Goal: Communication & Community: Answer question/provide support

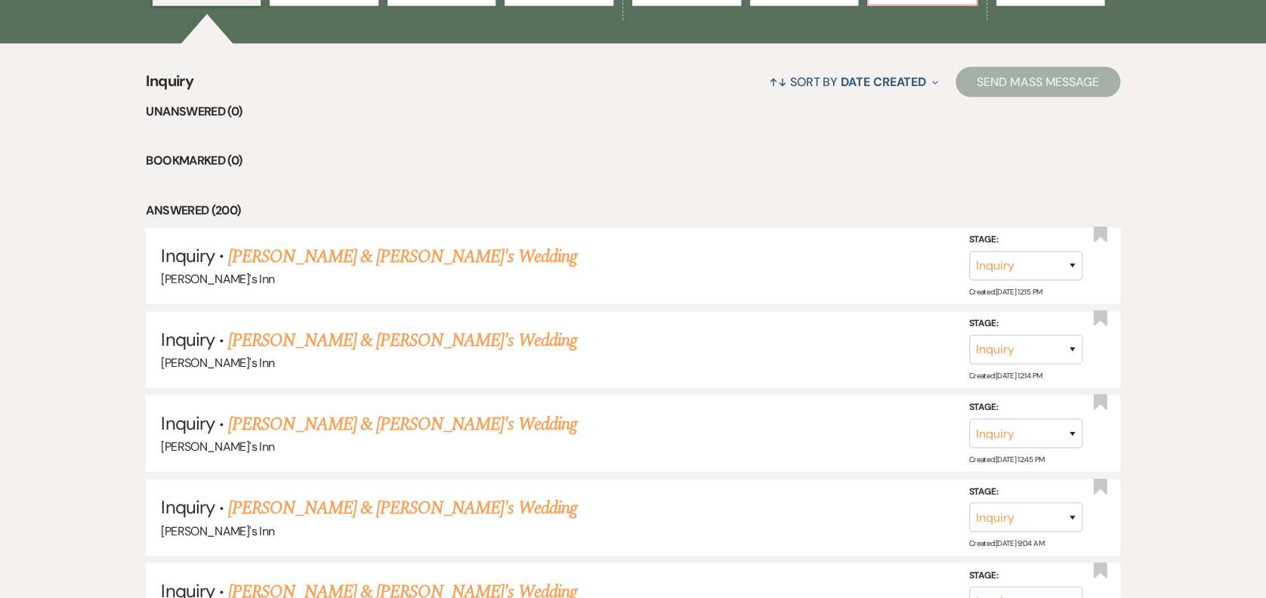
scroll to position [1041, 0]
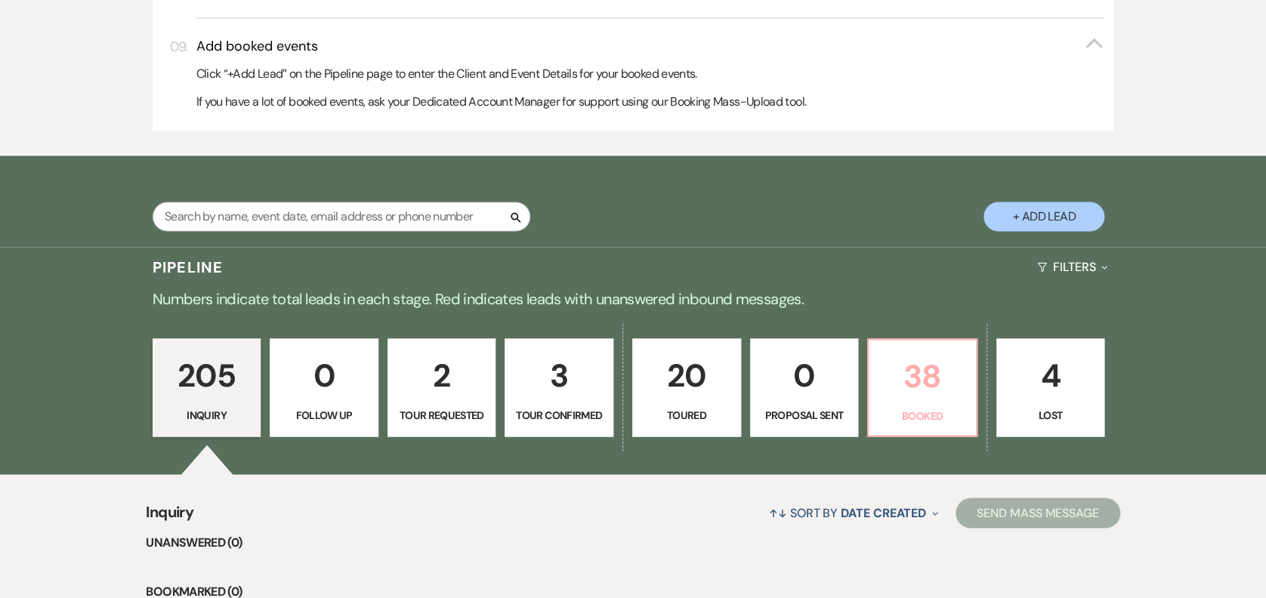
click at [925, 382] on p "38" at bounding box center [922, 376] width 89 height 51
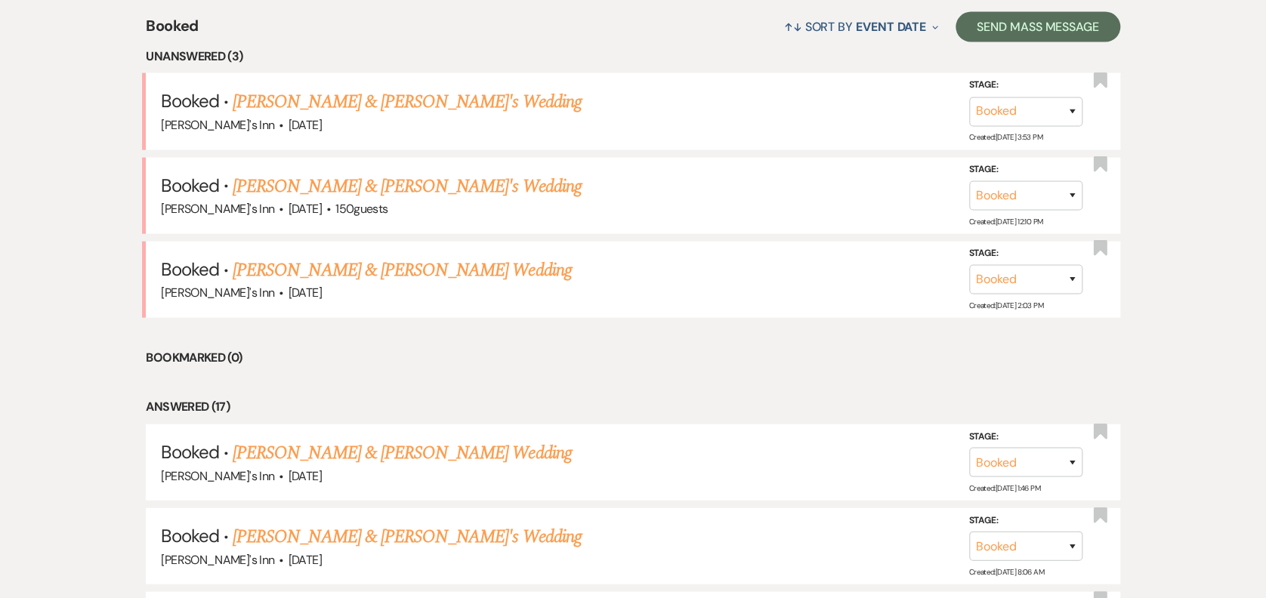
scroll to position [1583, 0]
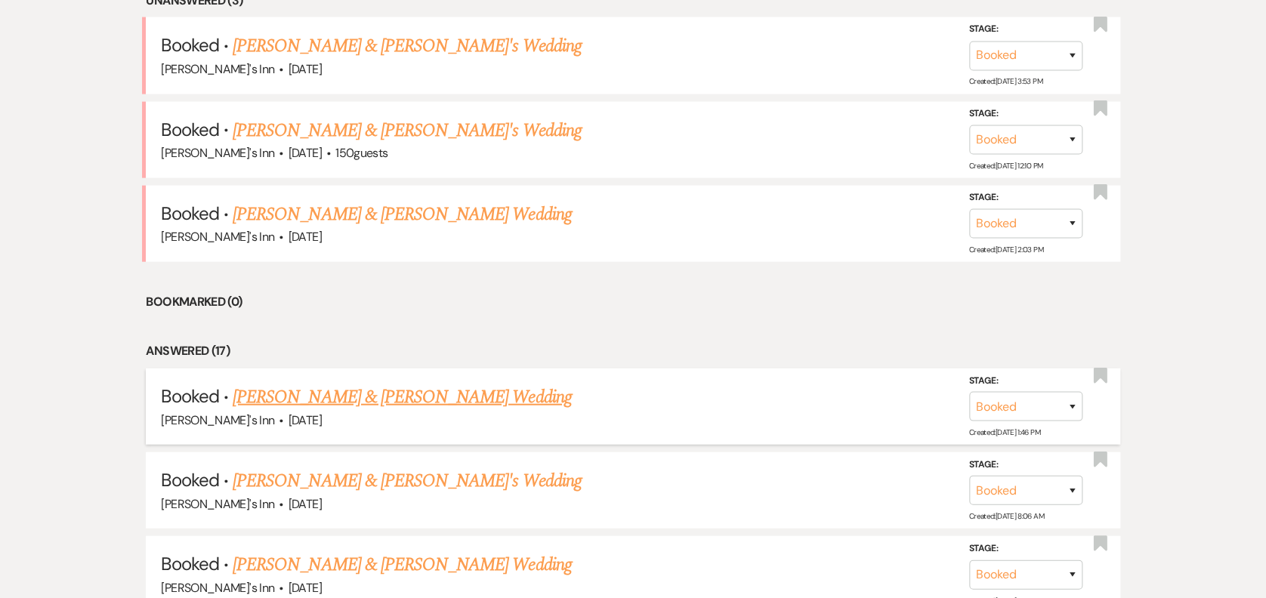
click at [351, 397] on link "[PERSON_NAME] & [PERSON_NAME] Wedding" at bounding box center [402, 397] width 339 height 27
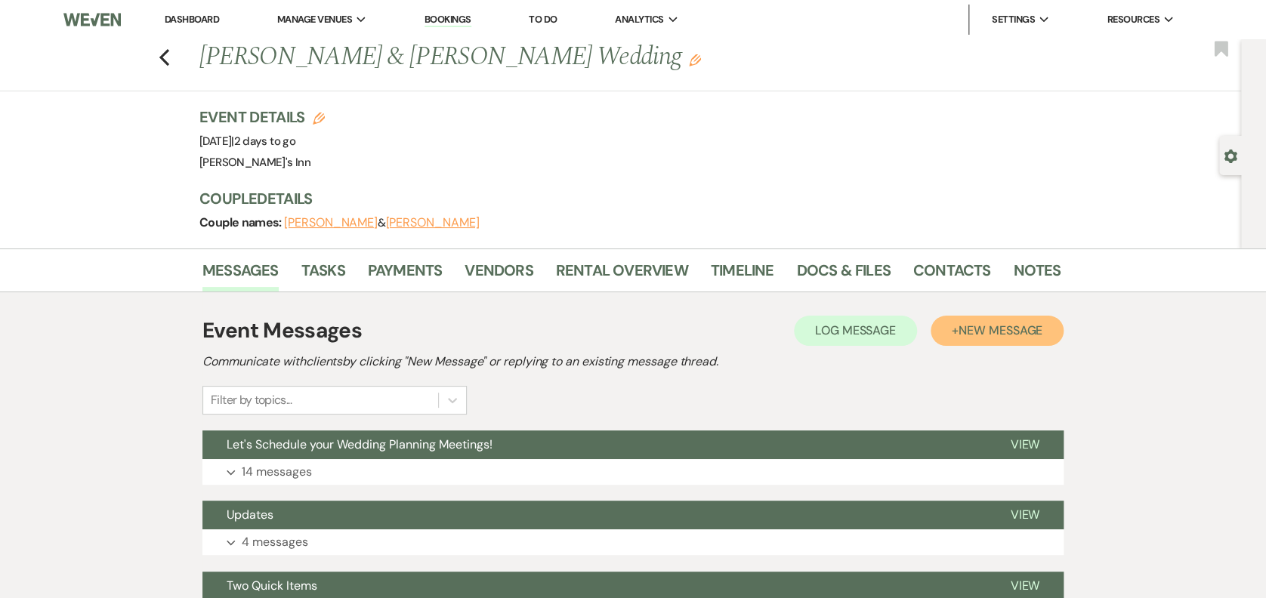
click at [1002, 334] on span "New Message" at bounding box center [1001, 331] width 84 height 16
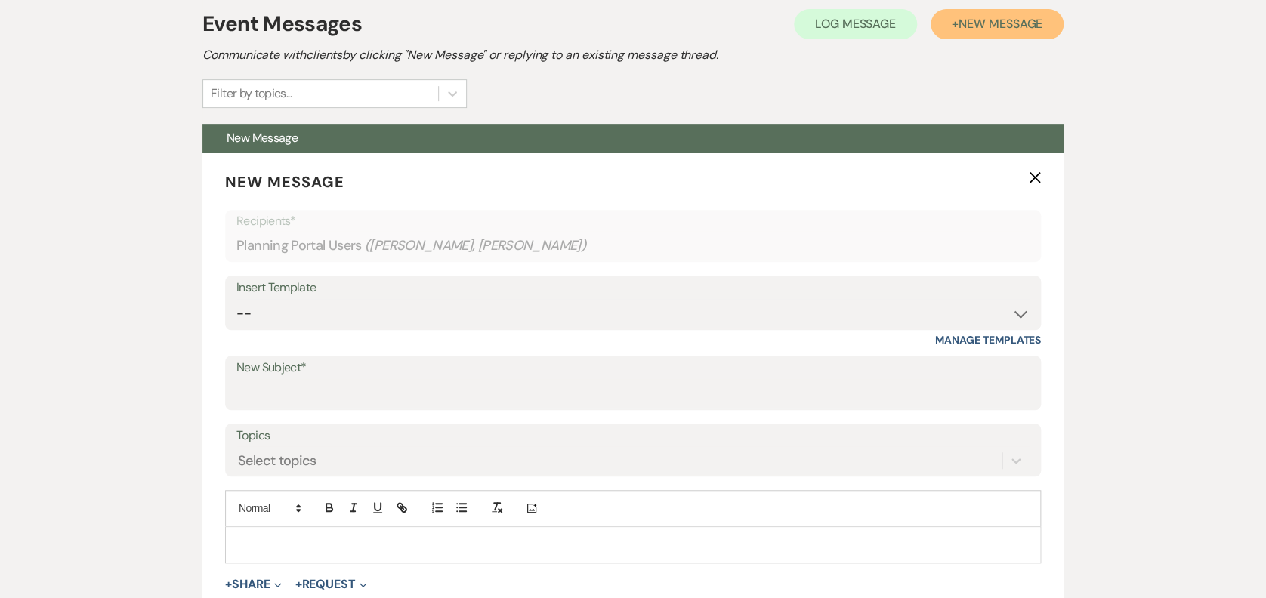
scroll to position [308, 0]
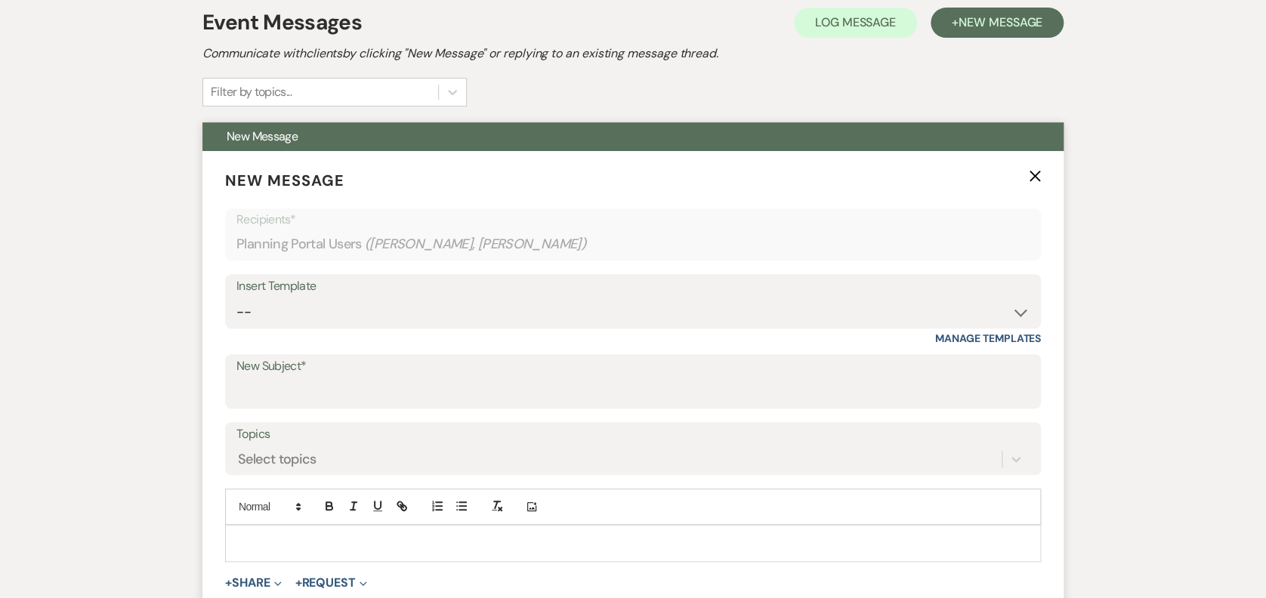
click at [337, 440] on label "Topics" at bounding box center [632, 435] width 793 height 22
click at [240, 450] on input "Topics" at bounding box center [239, 460] width 2 height 20
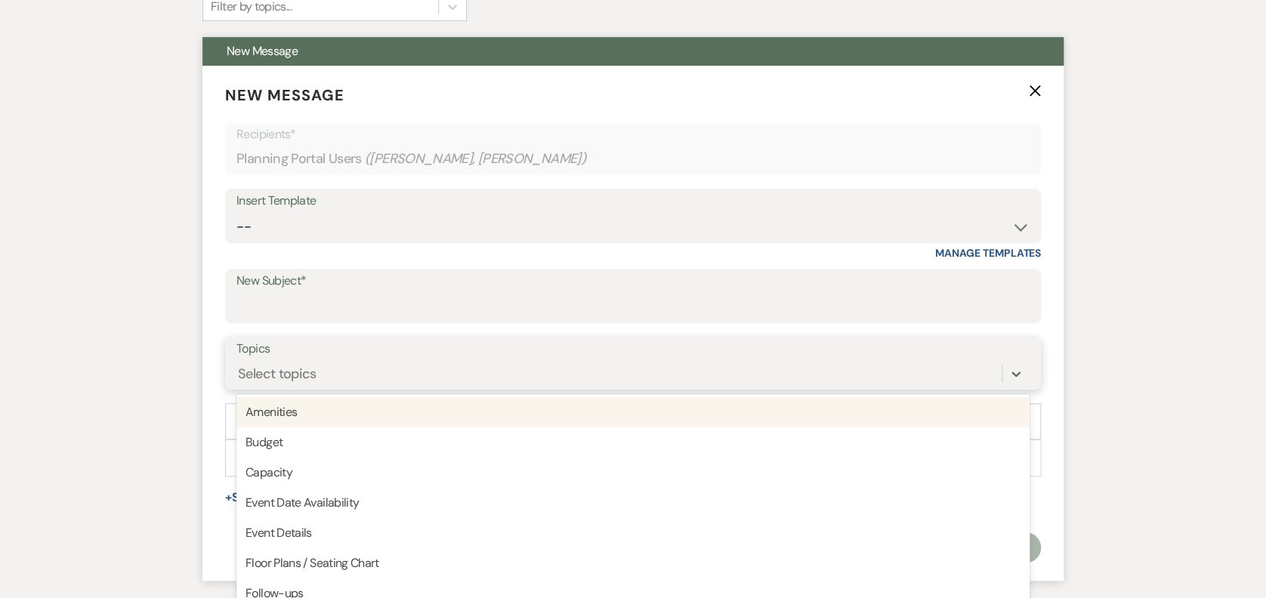
click at [372, 388] on div "option Amenities focused, 1 of 20. 20 results available. Use Up and Down to cho…" at bounding box center [632, 374] width 793 height 29
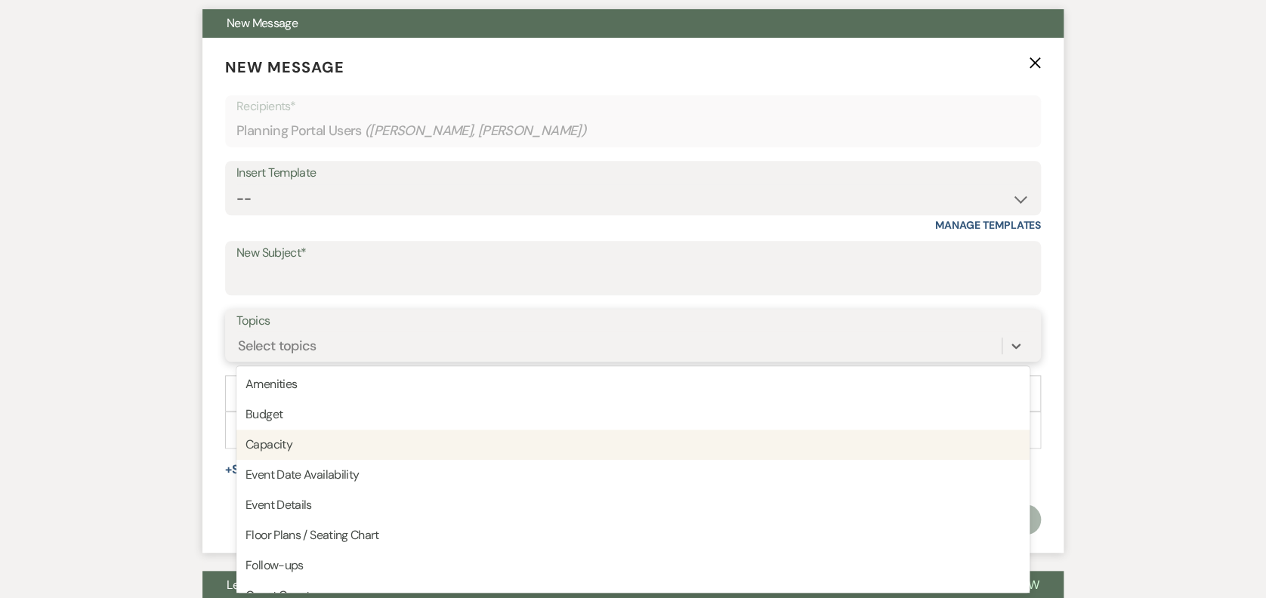
scroll to position [422, 0]
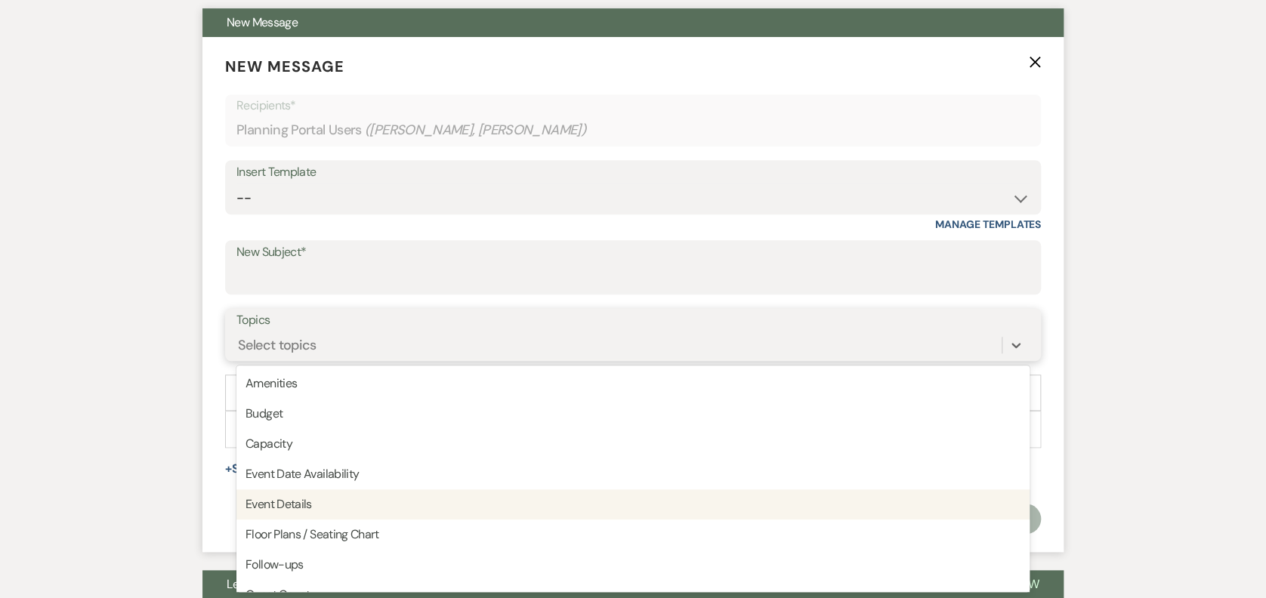
click at [320, 502] on div "Event Details" at bounding box center [632, 505] width 793 height 30
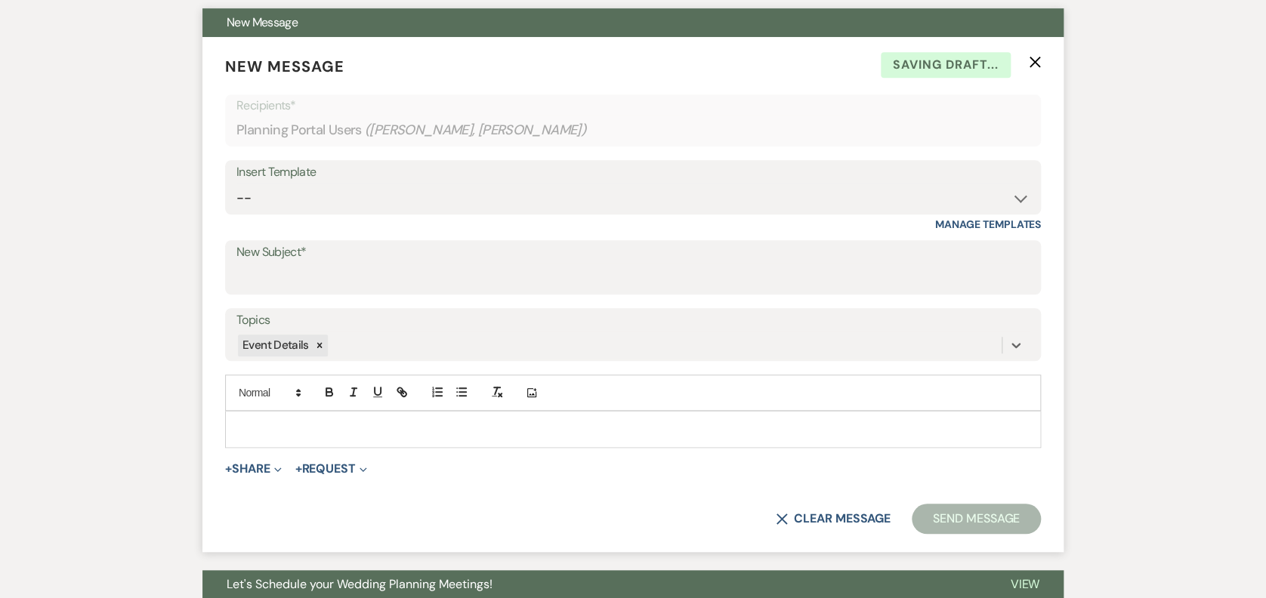
click at [325, 261] on label "New Subject*" at bounding box center [632, 253] width 793 height 22
click at [325, 264] on input "New Subject*" at bounding box center [632, 278] width 793 height 29
drag, startPoint x: 297, startPoint y: 428, endPoint x: 473, endPoint y: 448, distance: 177.2
click at [314, 422] on p at bounding box center [633, 429] width 792 height 17
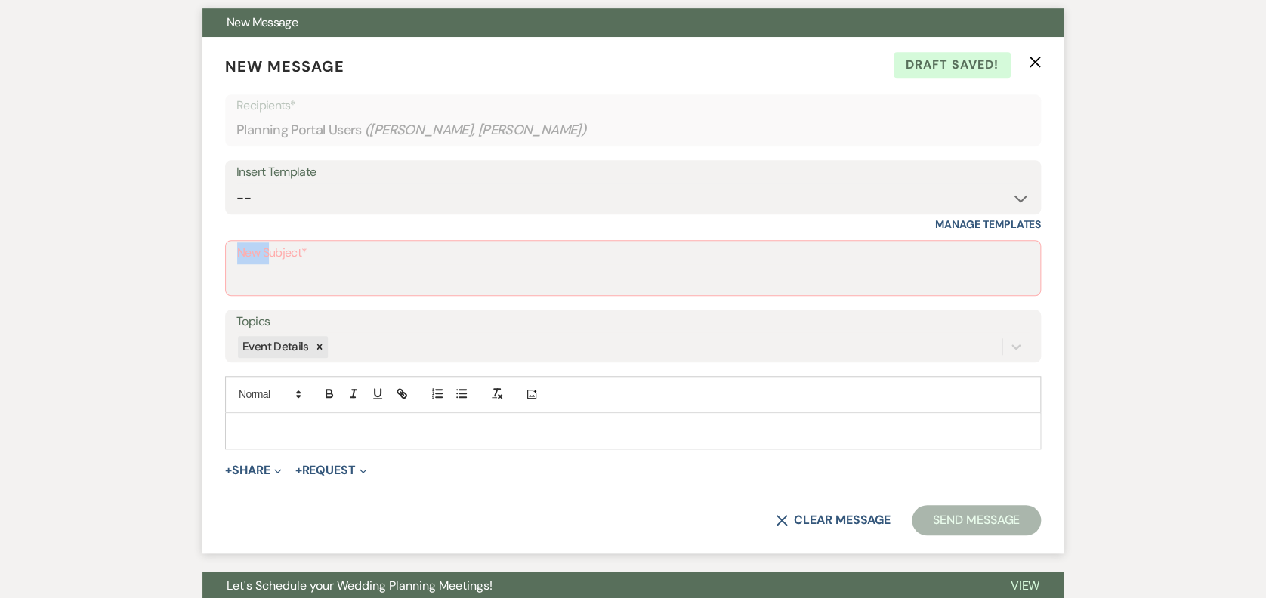
drag, startPoint x: 271, startPoint y: 263, endPoint x: 804, endPoint y: 367, distance: 542.8
click at [301, 268] on div "New Subject*" at bounding box center [633, 268] width 816 height 56
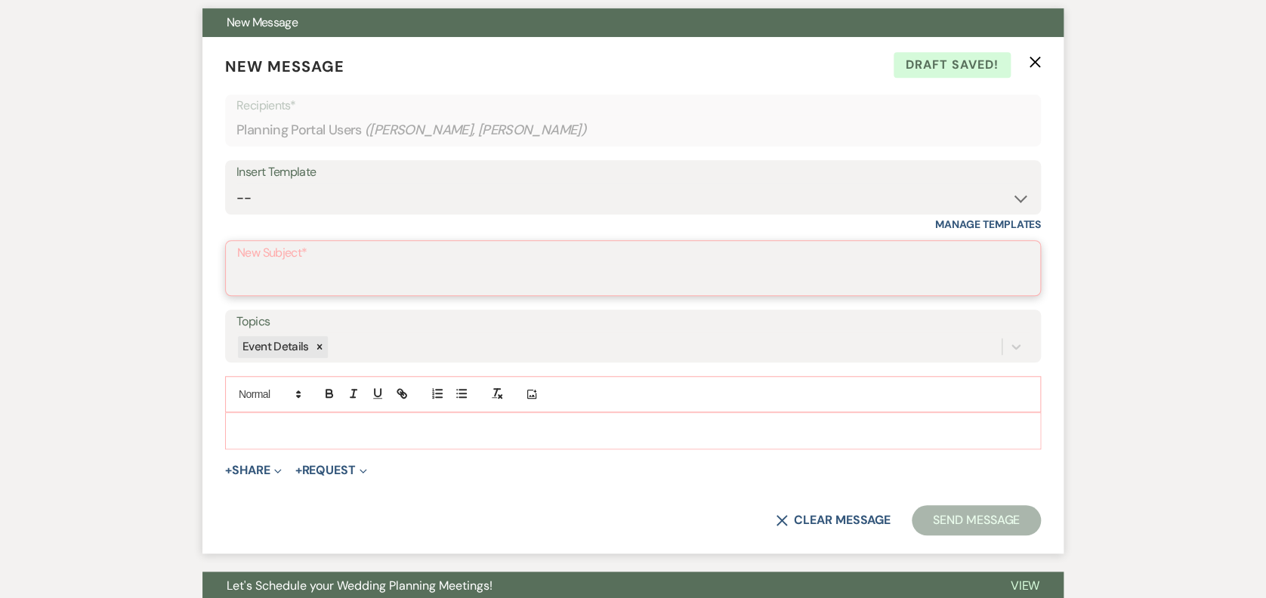
click at [369, 266] on input "New Subject*" at bounding box center [633, 278] width 792 height 29
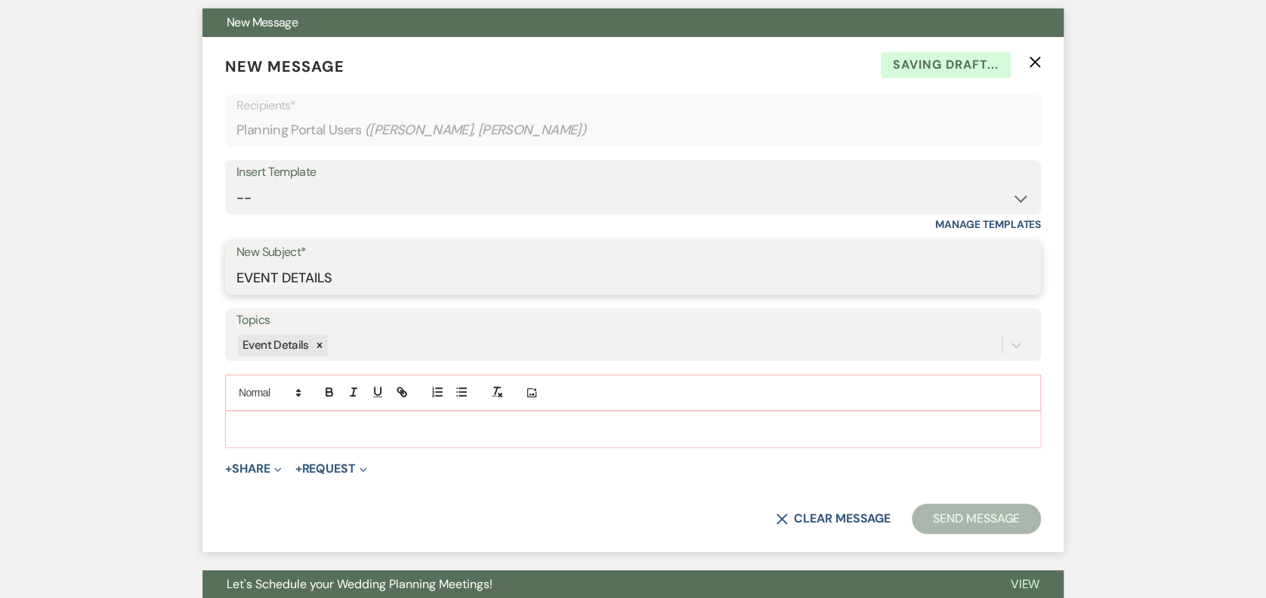
type input "EVENT DETAILS"
drag, startPoint x: 283, startPoint y: 437, endPoint x: 725, endPoint y: 450, distance: 443.0
click at [297, 434] on div at bounding box center [633, 429] width 815 height 35
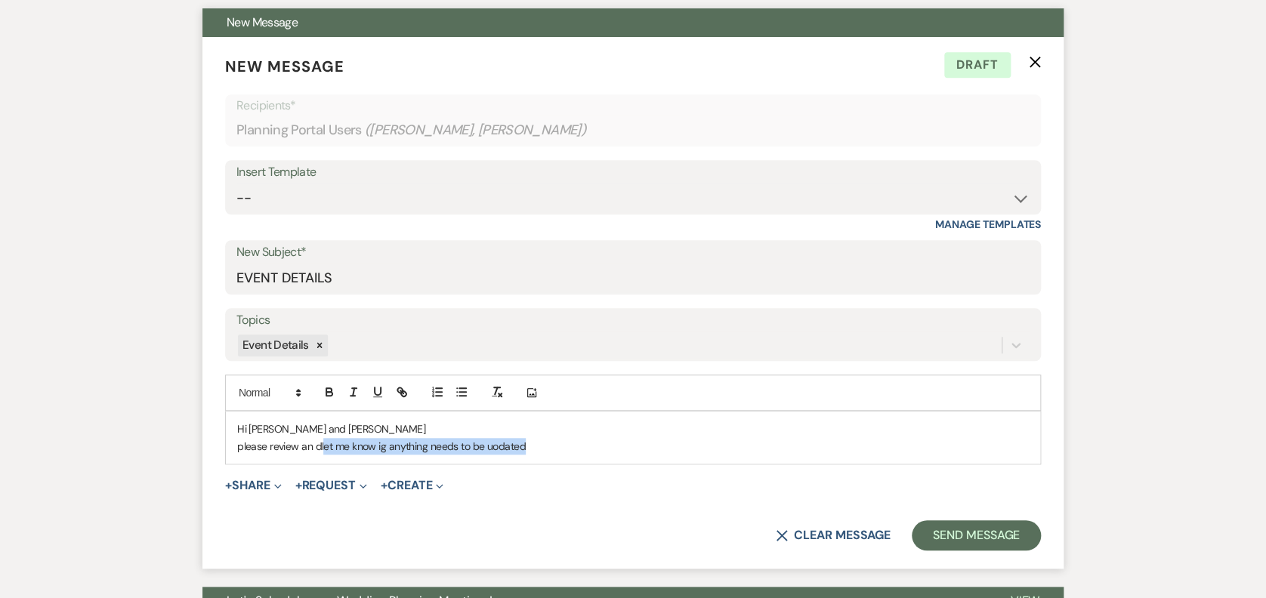
drag, startPoint x: 323, startPoint y: 446, endPoint x: 411, endPoint y: 436, distance: 88.9
click at [326, 443] on p "please review an dlet me know ig anything needs to be uodated" at bounding box center [633, 446] width 792 height 17
drag, startPoint x: 385, startPoint y: 441, endPoint x: 426, endPoint y: 453, distance: 43.1
click at [386, 440] on p "please review an dlet me know ig anything needs to be updated" at bounding box center [633, 446] width 792 height 17
click at [379, 440] on p "please review an dlet me know ig anything needs to be updated" at bounding box center [633, 446] width 792 height 17
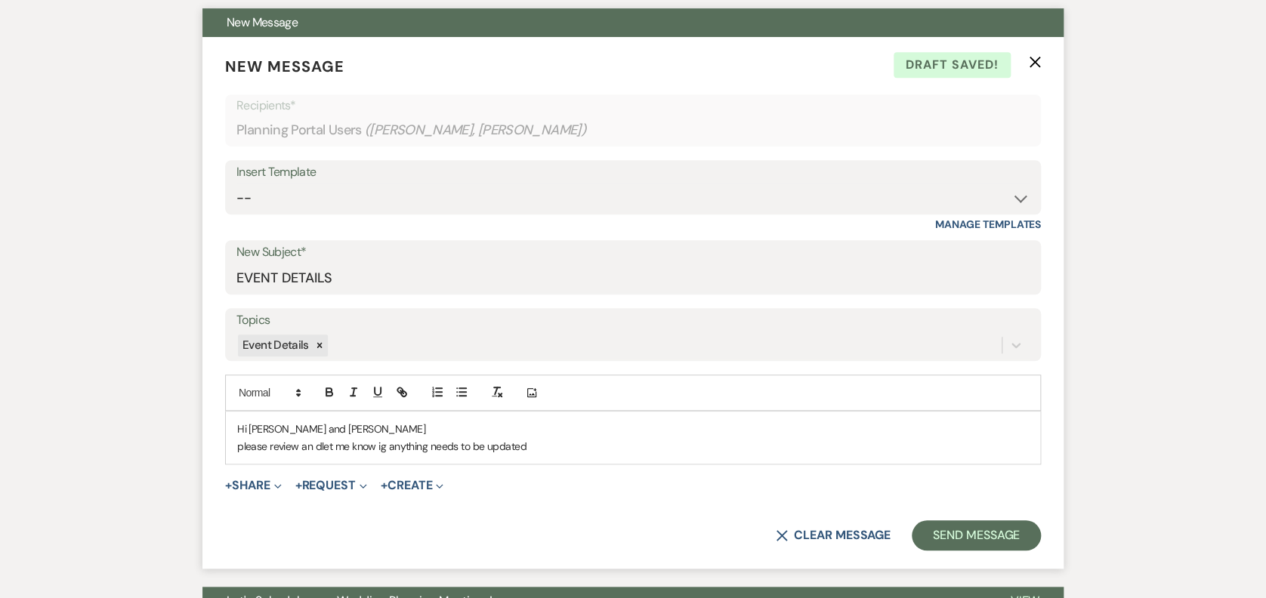
click at [691, 445] on p "please review an dlet me know ig anything needs to be updated" at bounding box center [633, 446] width 792 height 17
drag, startPoint x: 376, startPoint y: 443, endPoint x: 384, endPoint y: 431, distance: 14.1
click at [376, 440] on p "please review an let me know ig anything needs to be updated" at bounding box center [633, 446] width 792 height 17
drag, startPoint x: 539, startPoint y: 443, endPoint x: 699, endPoint y: 462, distance: 161.4
click at [561, 444] on p "please review and let me know if anything needs to be updated" at bounding box center [633, 446] width 792 height 17
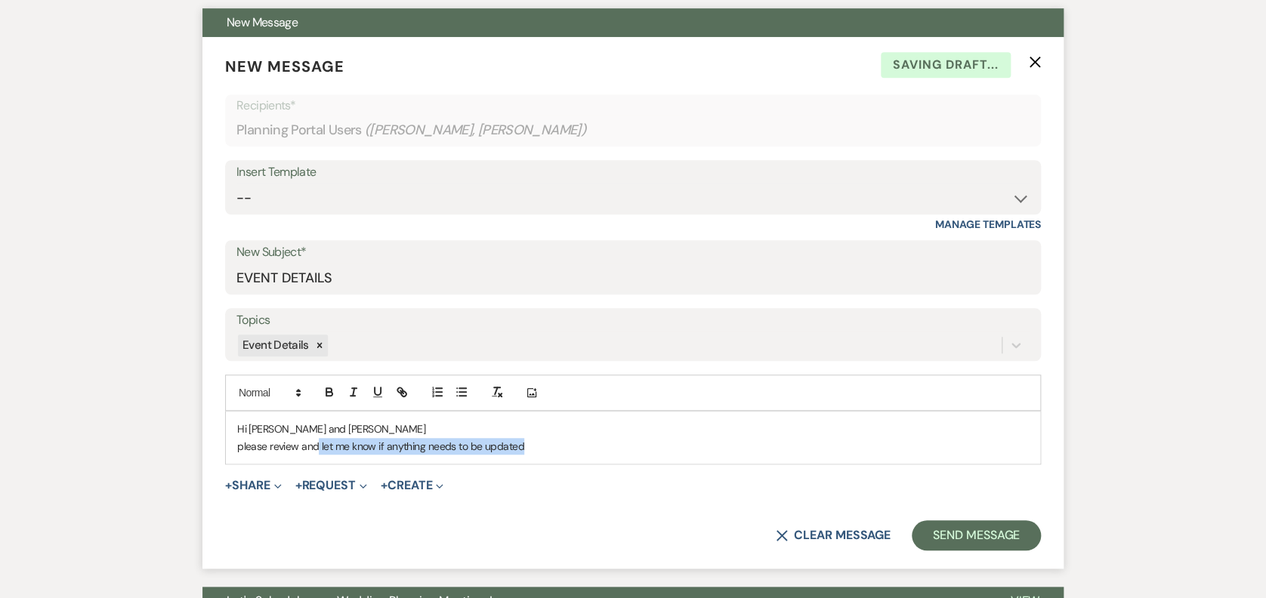
drag, startPoint x: 555, startPoint y: 441, endPoint x: 753, endPoint y: 460, distance: 198.1
click at [578, 444] on p "please review and let me know if anything needs to be updated" at bounding box center [633, 446] width 792 height 17
drag, startPoint x: 549, startPoint y: 444, endPoint x: 560, endPoint y: 441, distance: 11.6
click at [552, 443] on p "please review and let me know if anything needs to be updated" at bounding box center [633, 446] width 792 height 17
drag, startPoint x: 540, startPoint y: 441, endPoint x: 532, endPoint y: 440, distance: 8.4
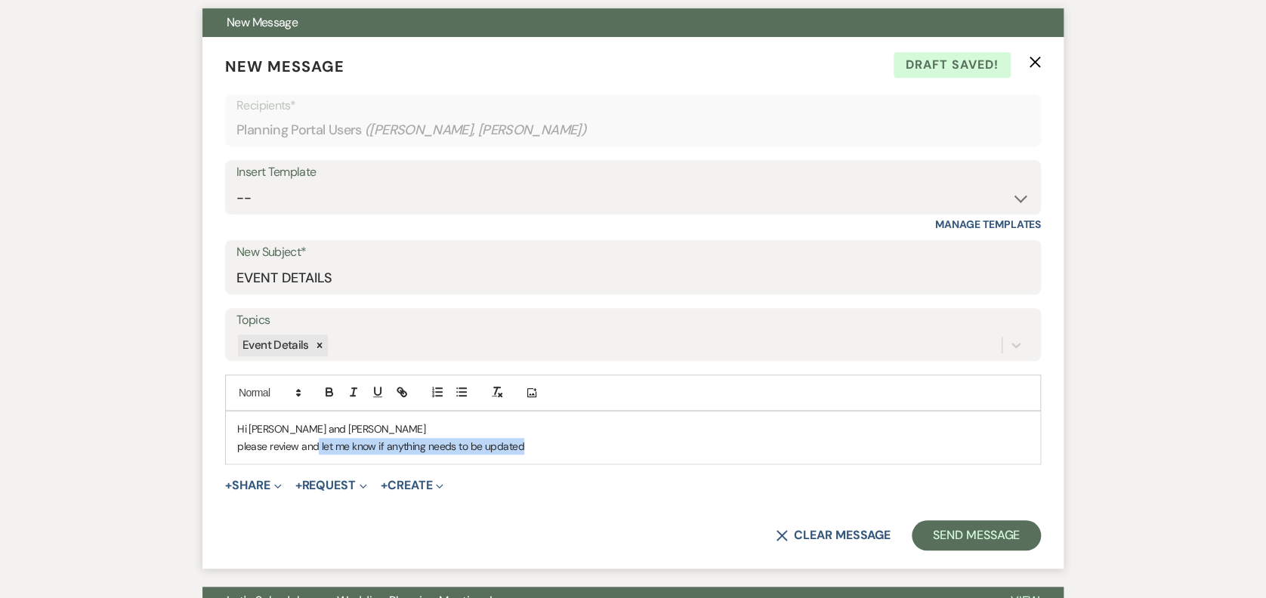
click at [534, 440] on p "please review and let me know if anything needs to be updated" at bounding box center [633, 446] width 792 height 17
drag, startPoint x: 527, startPoint y: 444, endPoint x: 586, endPoint y: 450, distance: 60.1
click at [551, 447] on p "please review and let me know if anything needs to be updated" at bounding box center [633, 446] width 792 height 17
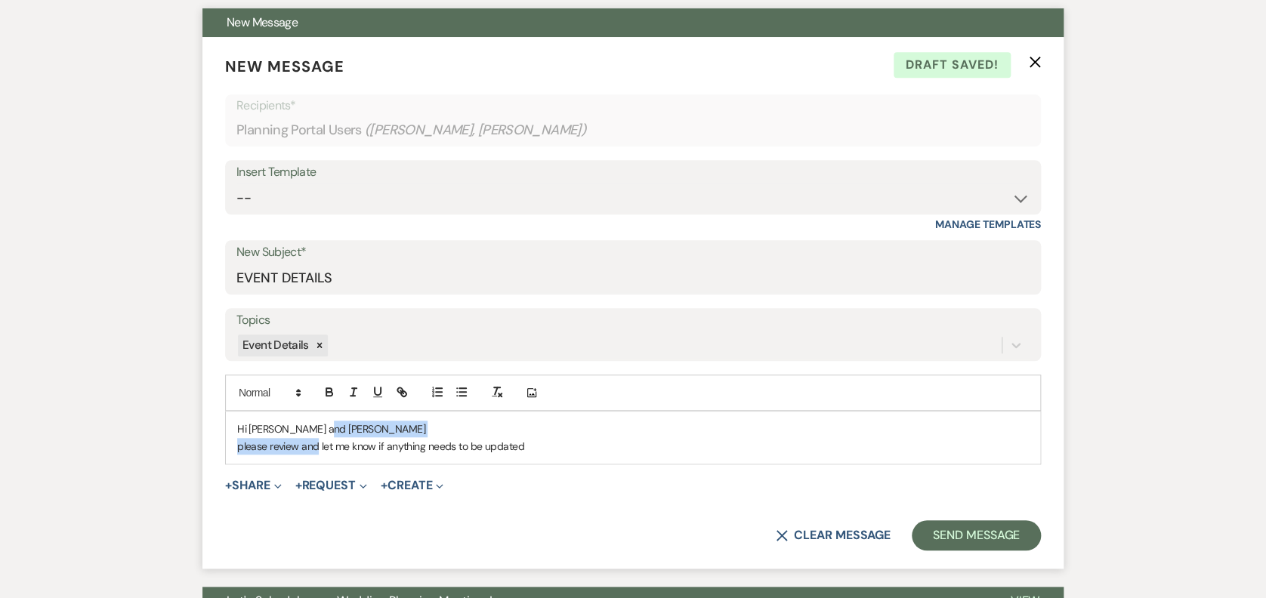
drag, startPoint x: 635, startPoint y: 437, endPoint x: 541, endPoint y: 423, distance: 94.8
click at [541, 423] on p "Hi [PERSON_NAME] and [PERSON_NAME]" at bounding box center [633, 429] width 792 height 17
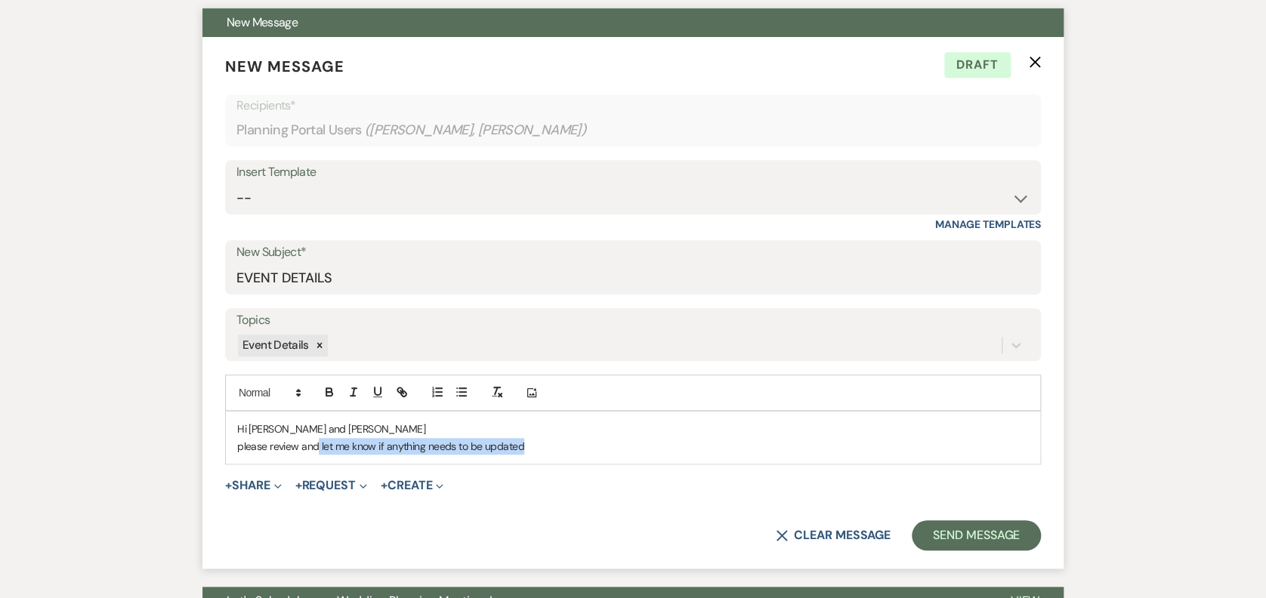
click at [550, 444] on p "please review and let me know if anything needs to be updated" at bounding box center [633, 446] width 792 height 17
drag, startPoint x: 576, startPoint y: 451, endPoint x: 780, endPoint y: 454, distance: 204.0
click at [632, 443] on p "please review and let me know if anything needs to be updated" at bounding box center [633, 446] width 792 height 17
drag, startPoint x: 580, startPoint y: 447, endPoint x: 895, endPoint y: 484, distance: 316.4
click at [590, 447] on p "please review and let me know if anything needs to be updated" at bounding box center [633, 446] width 792 height 17
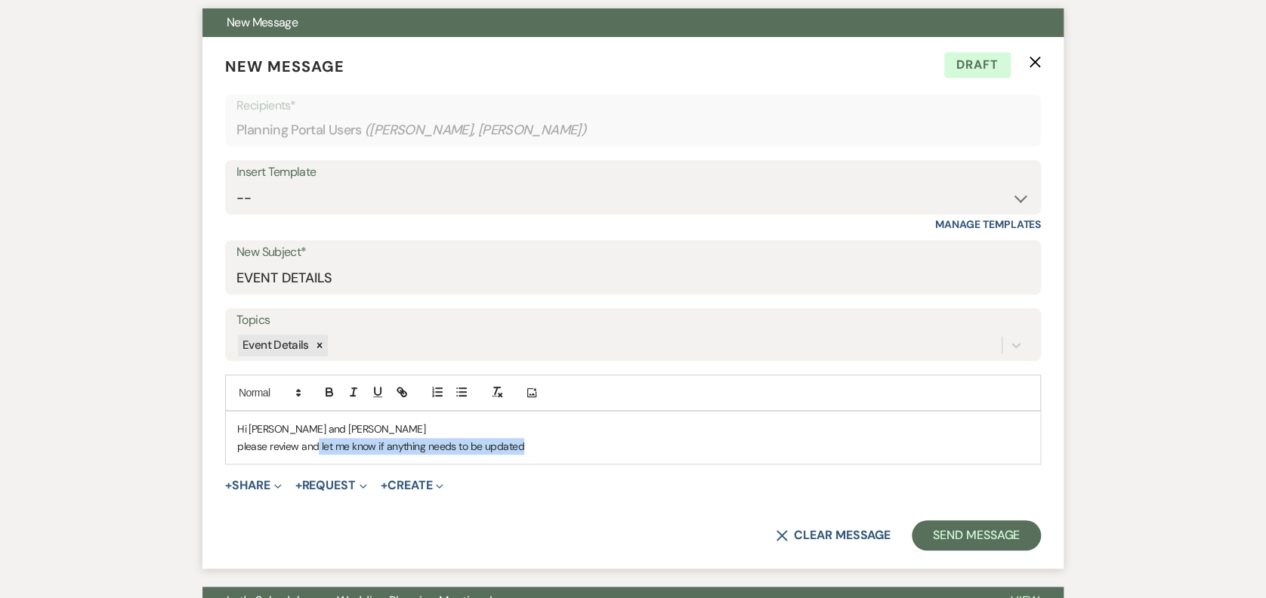
click at [724, 452] on p "please review and let me know if anything needs to be updated" at bounding box center [633, 446] width 792 height 17
drag, startPoint x: 786, startPoint y: 515, endPoint x: 703, endPoint y: 485, distance: 87.5
click at [781, 514] on form "New Message X Draft Recipients* Planning Portal Users ( [PERSON_NAME], [PERSON_…" at bounding box center [632, 303] width 861 height 532
click at [655, 482] on div "+ Share Expand Doc Upload Documents Add Photo Images Pref Vendors Preferred ven…" at bounding box center [633, 486] width 816 height 18
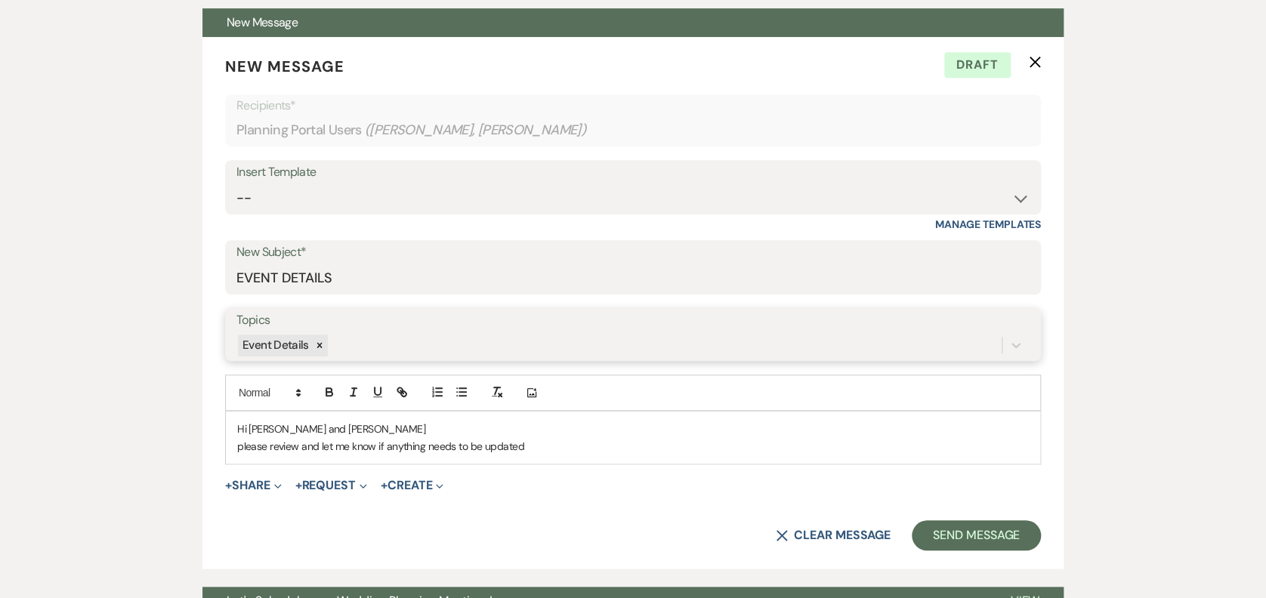
click at [574, 332] on div "Event Details" at bounding box center [618, 345] width 765 height 26
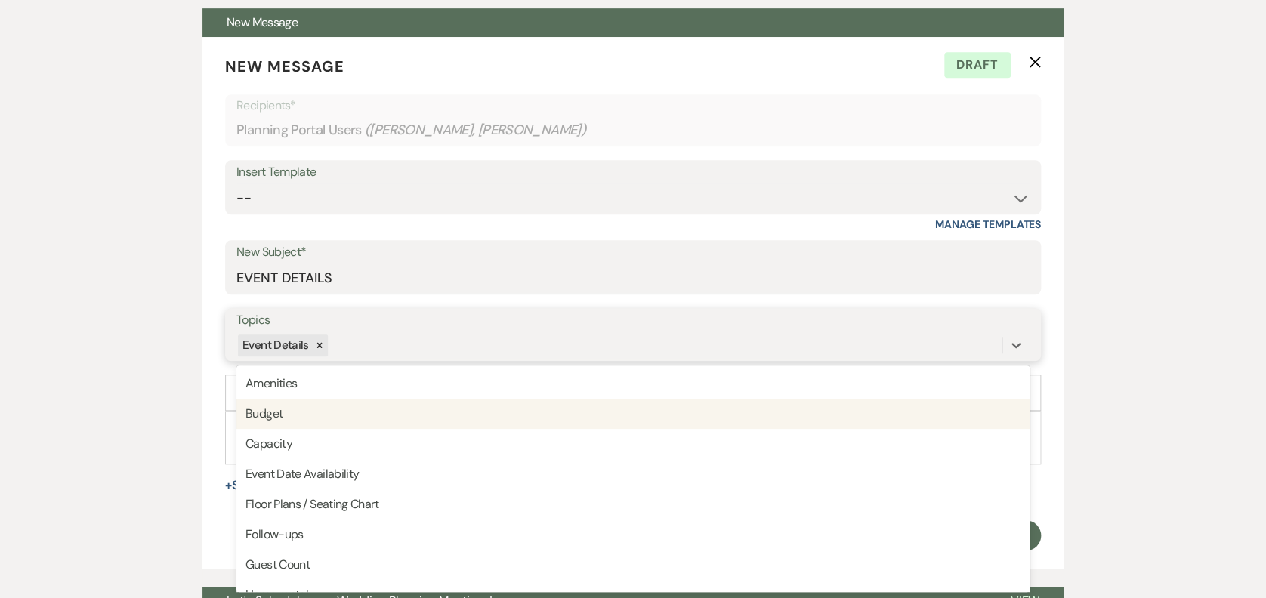
drag, startPoint x: 492, startPoint y: 414, endPoint x: 632, endPoint y: 432, distance: 141.0
click at [495, 411] on div "Budget" at bounding box center [632, 414] width 793 height 30
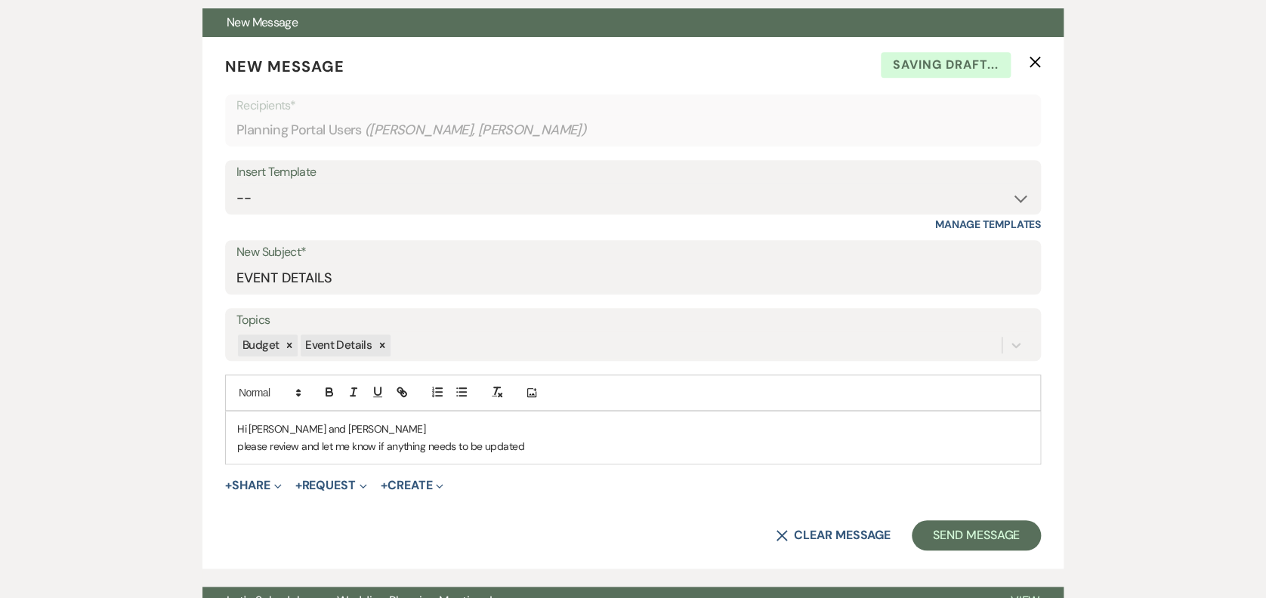
click at [579, 440] on p "please review and let me know if anything needs to be updated" at bounding box center [633, 446] width 792 height 17
click at [533, 442] on p "please review and let me know if anything needs to be updated" at bounding box center [633, 446] width 792 height 17
click at [592, 445] on p "please review and let me know if anything needs to be updated" at bounding box center [633, 446] width 792 height 17
click at [535, 438] on p "please review and let me know if anything needs to be updated" at bounding box center [633, 446] width 792 height 17
click at [533, 440] on p "please review and let me know if anything needs to be updated" at bounding box center [633, 446] width 792 height 17
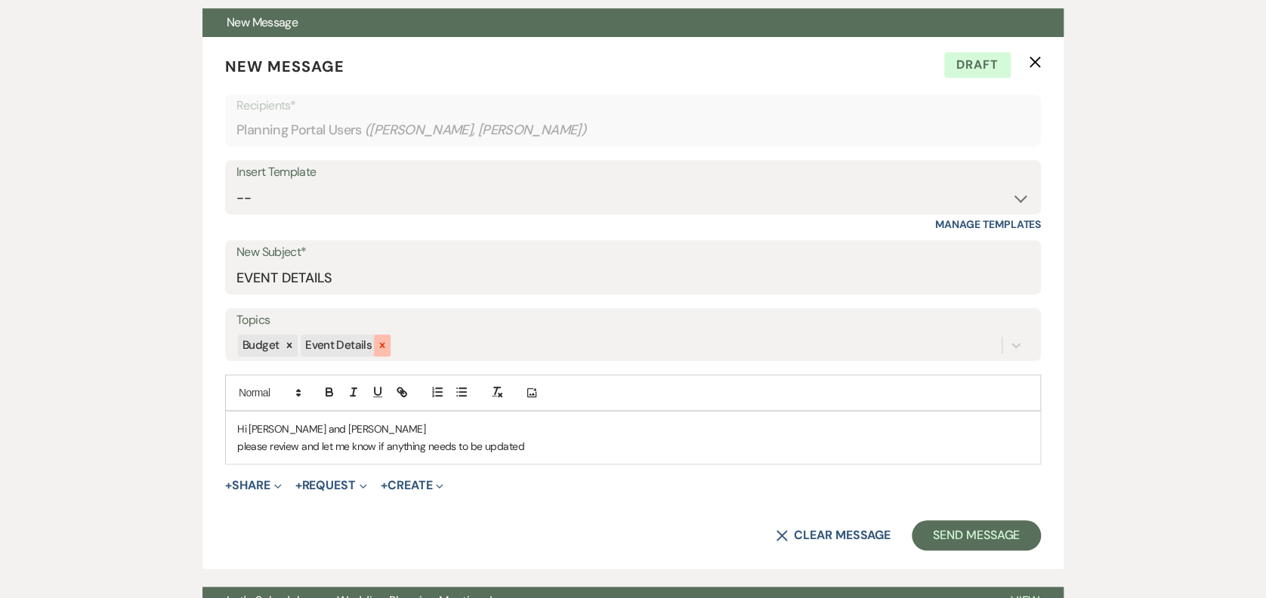
click at [381, 346] on icon at bounding box center [382, 345] width 5 height 5
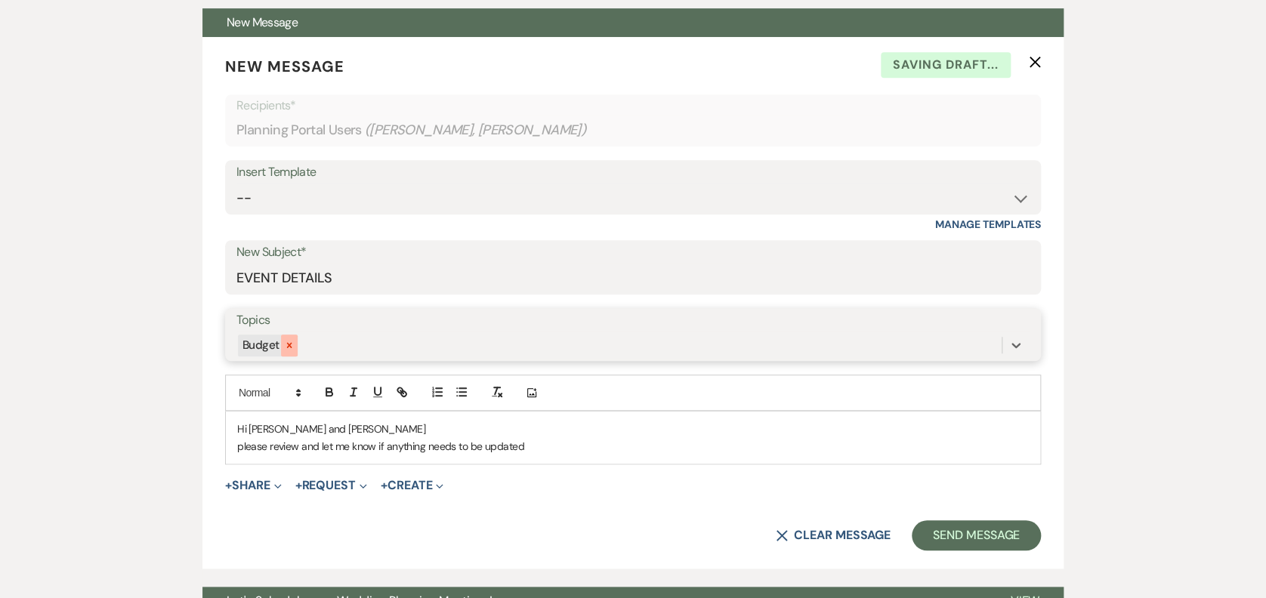
click at [283, 337] on div at bounding box center [289, 346] width 17 height 22
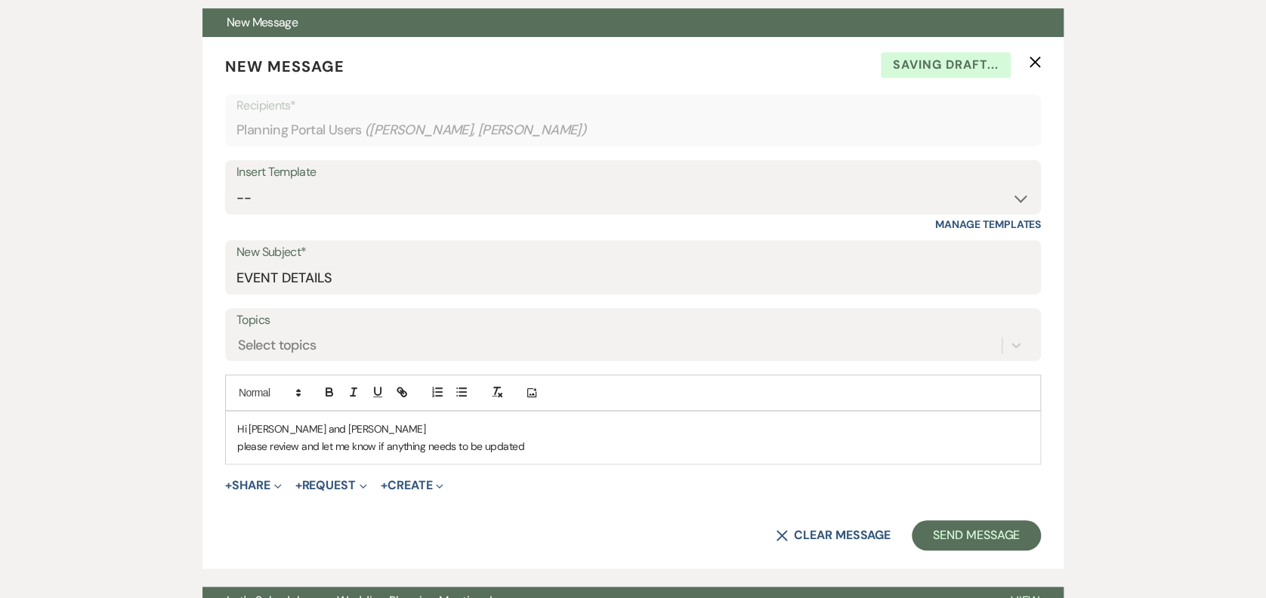
click at [342, 329] on label "Topics" at bounding box center [632, 321] width 793 height 22
click at [240, 335] on input "Topics" at bounding box center [239, 345] width 2 height 20
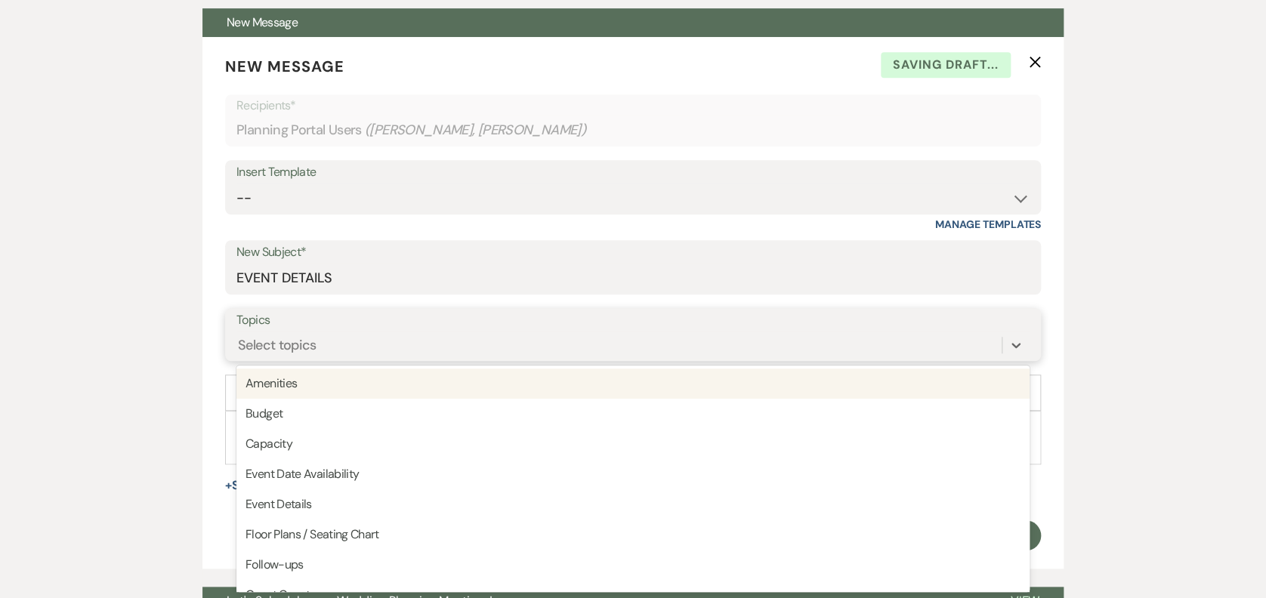
click at [272, 342] on div "Select topics" at bounding box center [277, 345] width 79 height 20
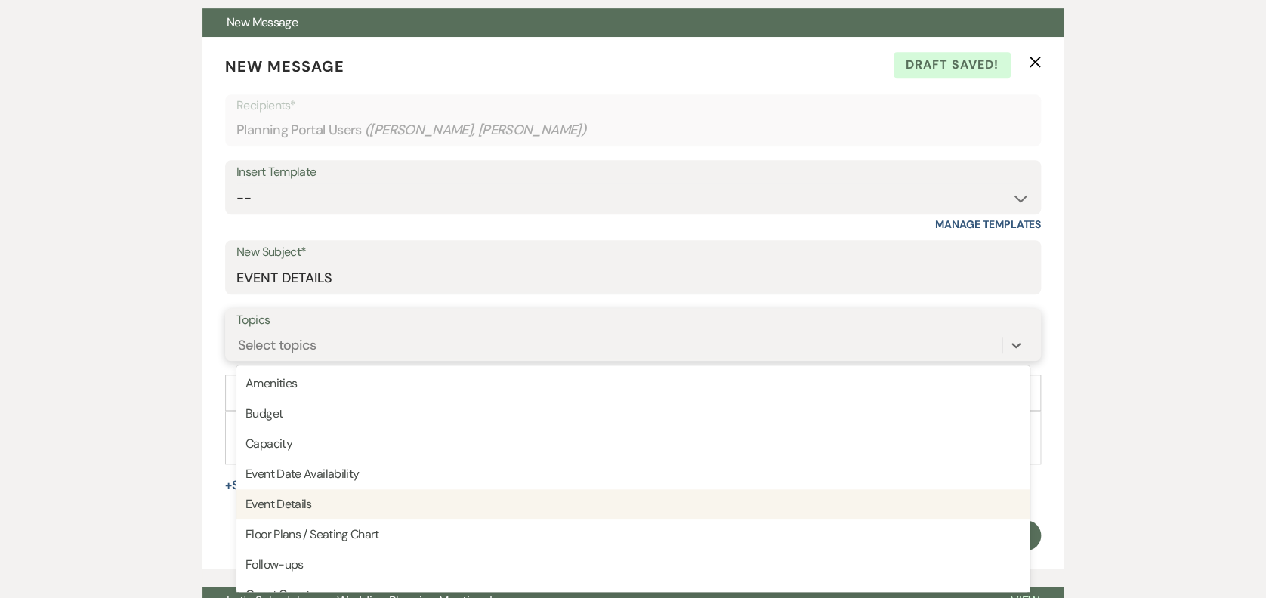
click at [322, 502] on div "Event Details" at bounding box center [632, 505] width 793 height 30
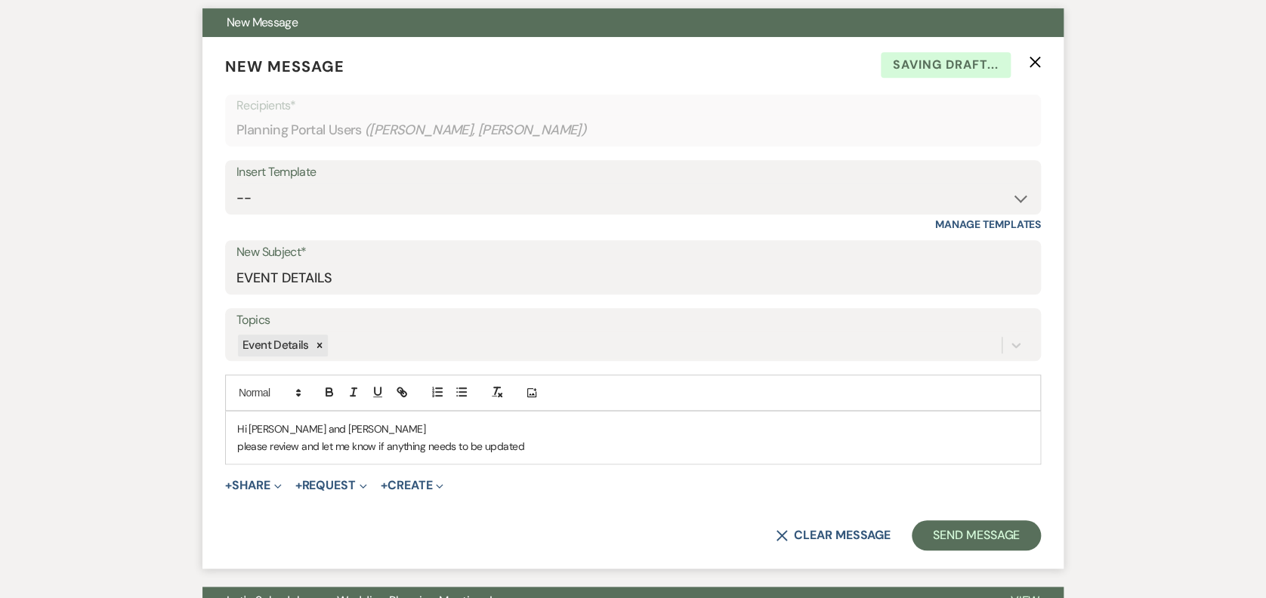
drag, startPoint x: 533, startPoint y: 440, endPoint x: 623, endPoint y: 453, distance: 90.1
click at [545, 441] on p "please review and let me know if anything needs to be updated" at bounding box center [633, 446] width 792 height 17
click at [567, 441] on p "please review and let me know if anything needs to be updated" at bounding box center [633, 446] width 792 height 17
click at [542, 434] on p "Hi [PERSON_NAME] and [PERSON_NAME]" at bounding box center [633, 429] width 792 height 17
click at [531, 450] on p "please review and let me know if anything needs to be updated" at bounding box center [633, 446] width 792 height 17
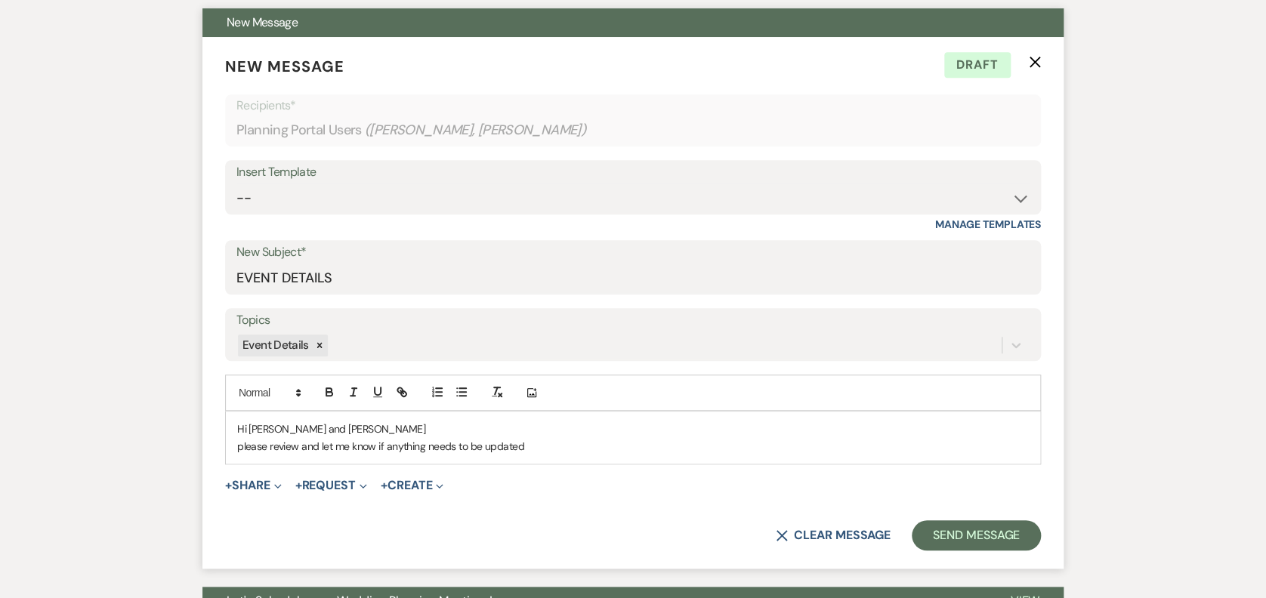
drag, startPoint x: 544, startPoint y: 433, endPoint x: 702, endPoint y: 450, distance: 158.8
click at [571, 434] on p "Hi [PERSON_NAME] and [PERSON_NAME]" at bounding box center [633, 429] width 792 height 17
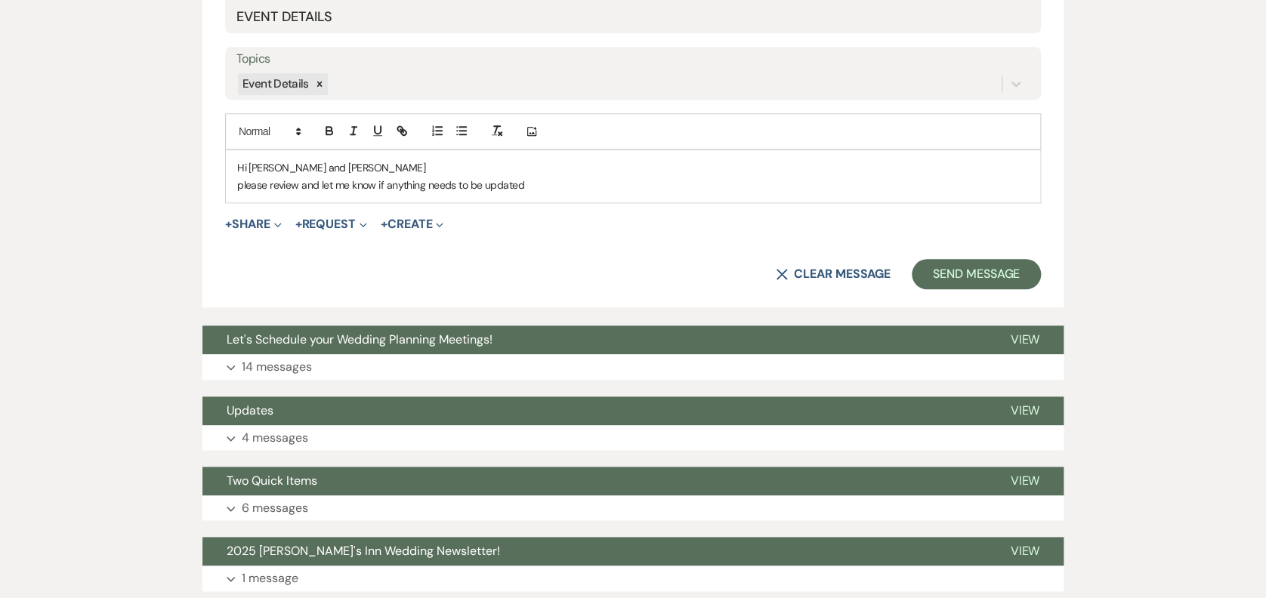
scroll to position [695, 0]
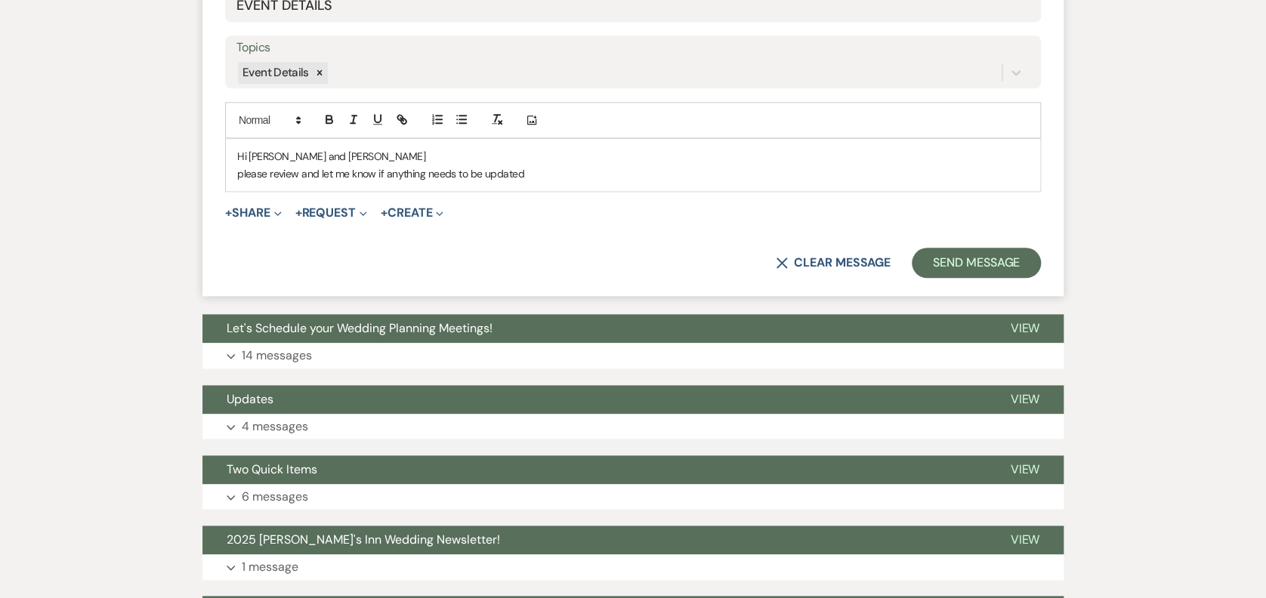
click at [544, 163] on p "Hi [PERSON_NAME] and [PERSON_NAME]" at bounding box center [633, 156] width 792 height 17
click at [551, 162] on p "Hi [PERSON_NAME] and [PERSON_NAME]" at bounding box center [633, 156] width 792 height 17
click at [529, 178] on p "please review and let me know if anything needs to be updated" at bounding box center [633, 173] width 792 height 17
click at [541, 165] on p "please review and let me know if anything needs to be updated" at bounding box center [633, 173] width 792 height 17
click at [583, 175] on p "please review and let me know if anything needs to be updated" at bounding box center [633, 173] width 792 height 17
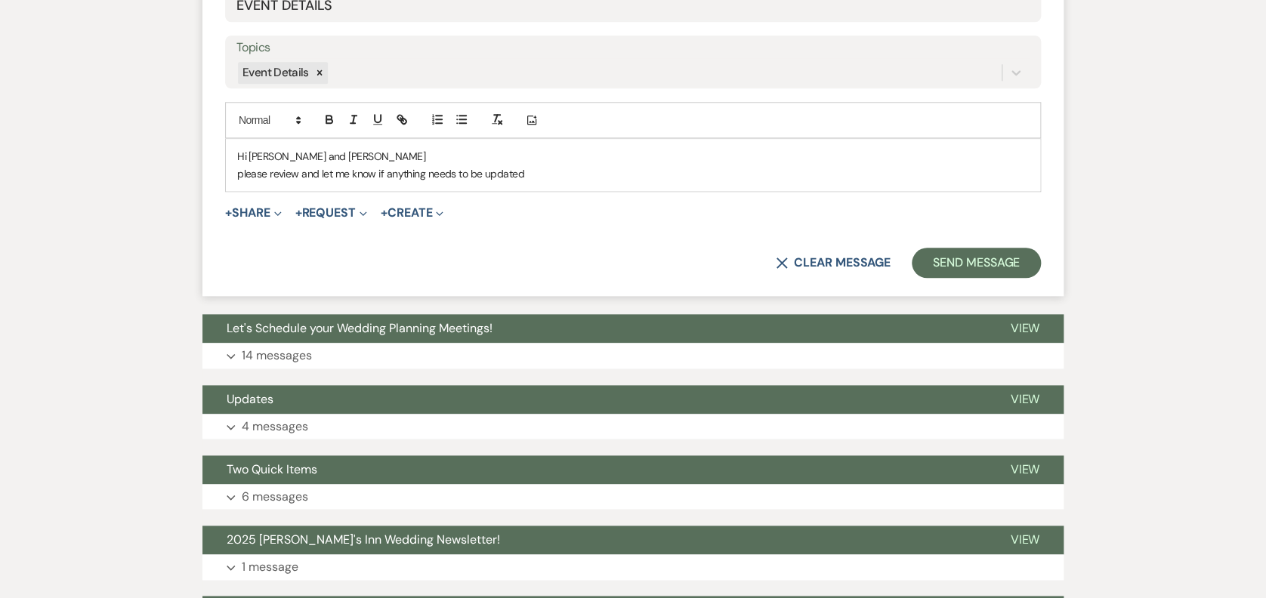
drag, startPoint x: 568, startPoint y: 162, endPoint x: 564, endPoint y: 168, distance: 7.8
click at [574, 162] on p "Hi [PERSON_NAME] and [PERSON_NAME]" at bounding box center [633, 156] width 792 height 17
click at [552, 170] on p "please review and let me know if anything needs to be updated" at bounding box center [633, 173] width 792 height 17
click at [553, 170] on p "please review and let me know if anything needs to be updated" at bounding box center [633, 173] width 792 height 17
drag, startPoint x: 555, startPoint y: 169, endPoint x: 573, endPoint y: 186, distance: 24.6
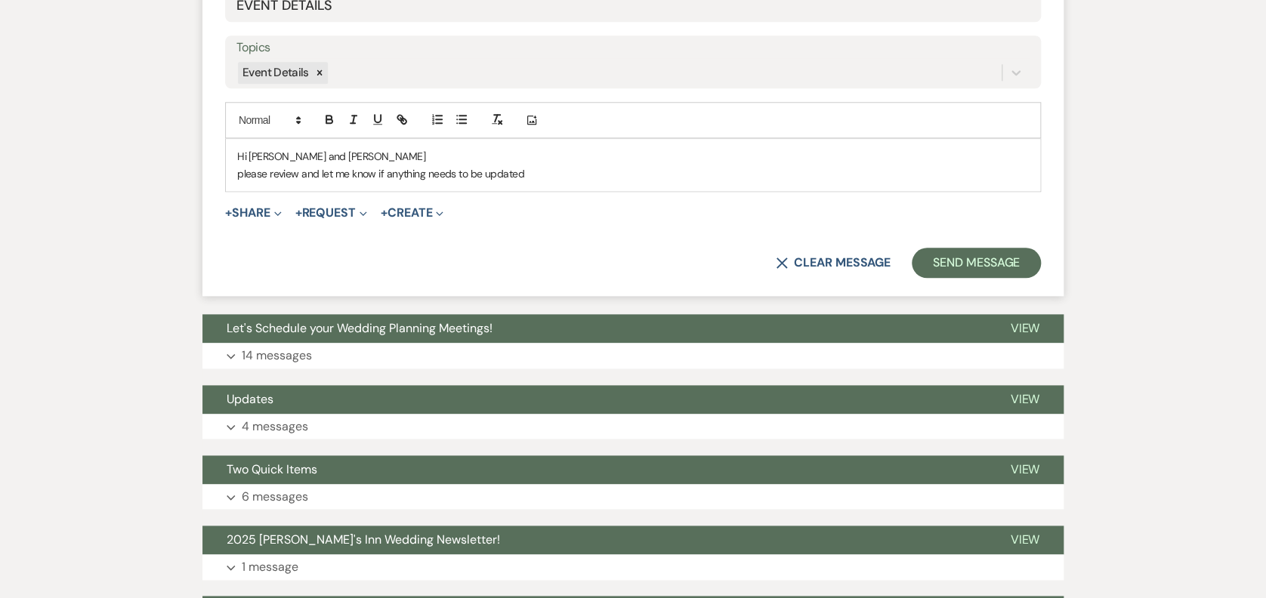
click at [555, 169] on p "please review and let me know if anything needs to be updated" at bounding box center [633, 173] width 792 height 17
drag, startPoint x: 573, startPoint y: 186, endPoint x: 598, endPoint y: 180, distance: 26.4
click at [581, 178] on p "please review and let me know if anything needs to be updated" at bounding box center [633, 173] width 792 height 17
